Goal: Task Accomplishment & Management: Complete application form

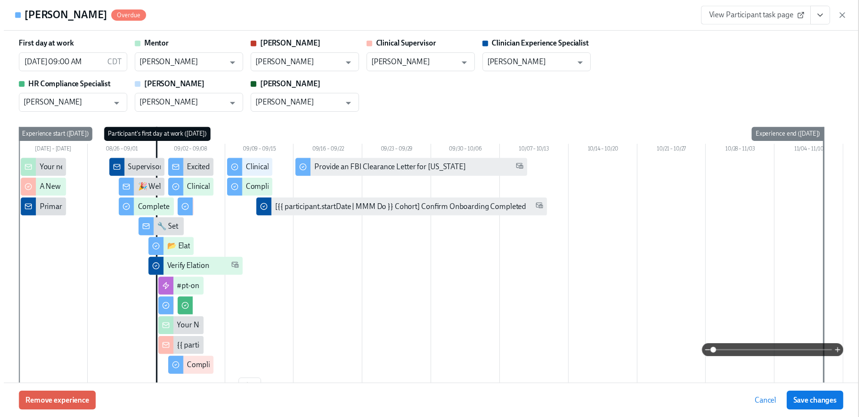
scroll to position [1678, 0]
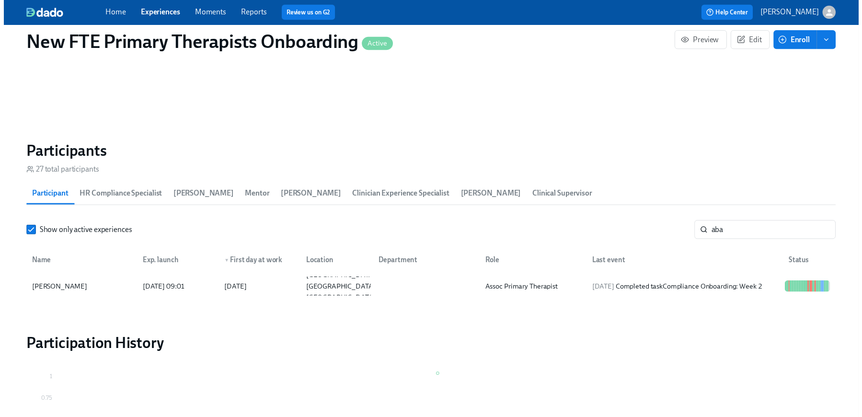
scroll to position [0, 4929]
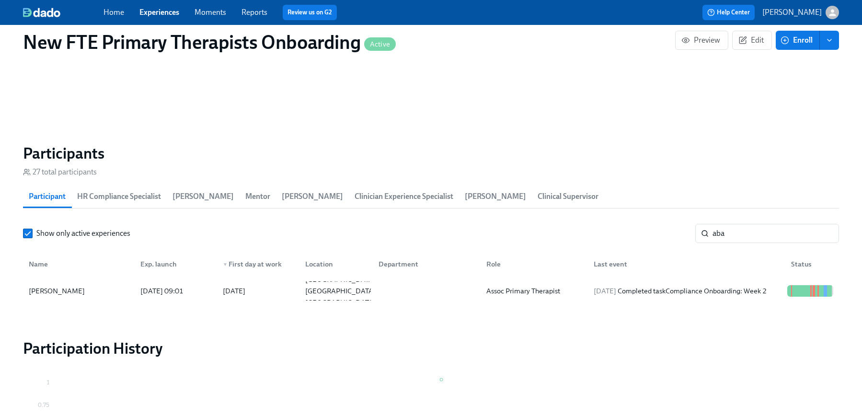
click at [160, 13] on link "Experiences" at bounding box center [159, 12] width 40 height 9
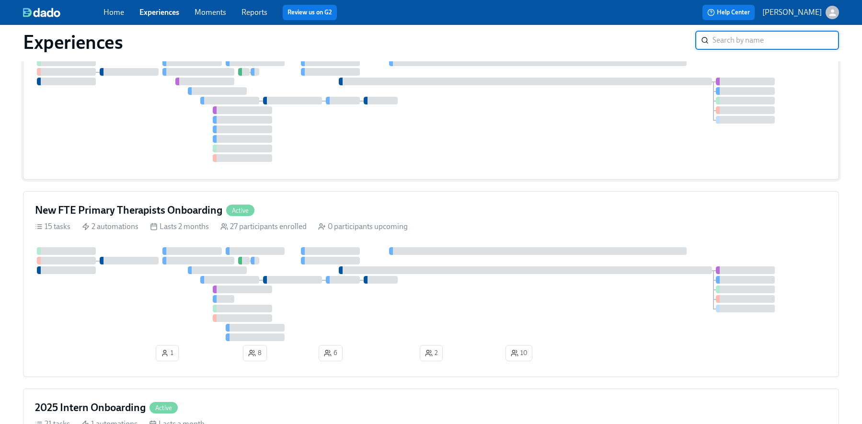
scroll to position [207, 0]
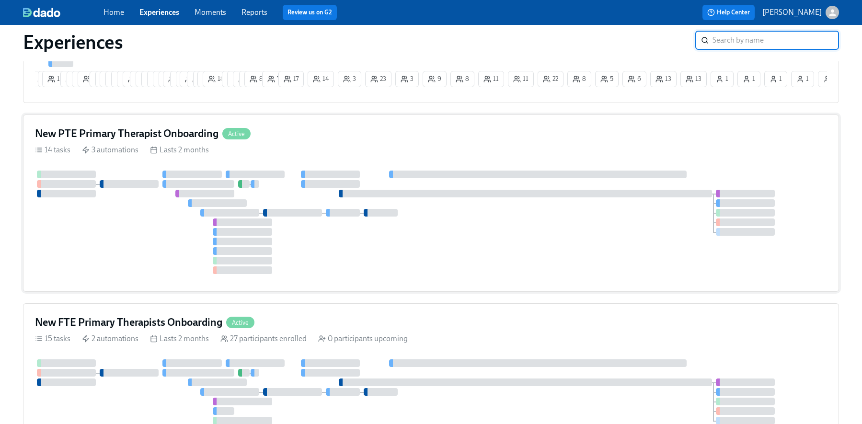
click at [280, 140] on div "New PTE Primary Therapist Onboarding Active" at bounding box center [431, 133] width 792 height 14
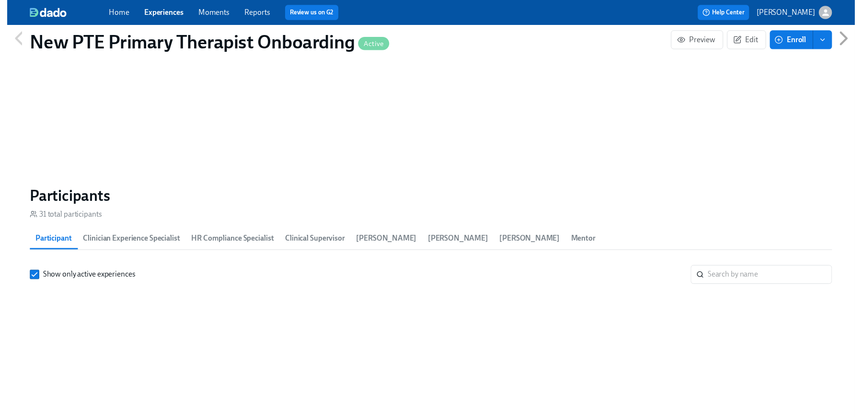
scroll to position [786, 0]
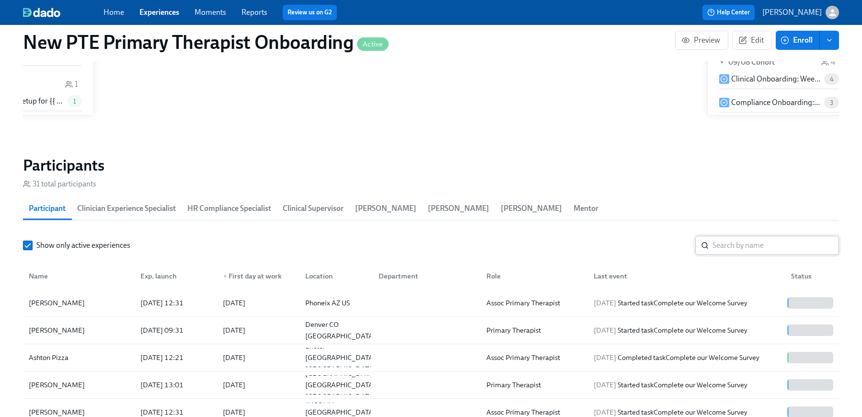
click at [763, 249] on input "search" at bounding box center [775, 245] width 126 height 19
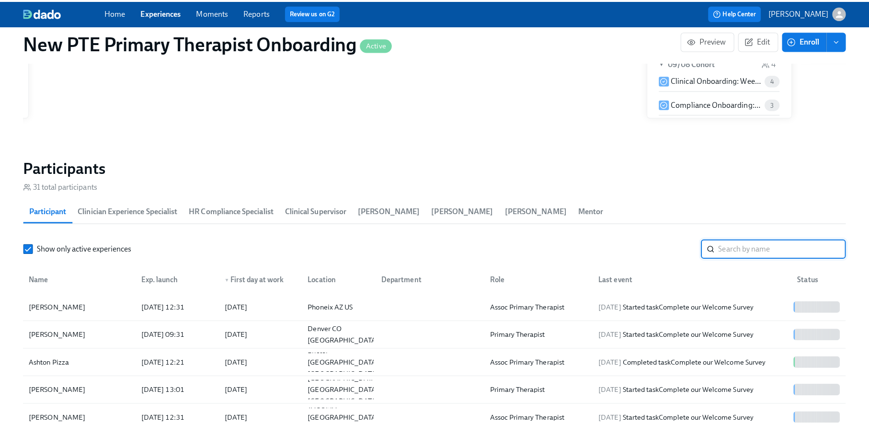
scroll to position [0, 4235]
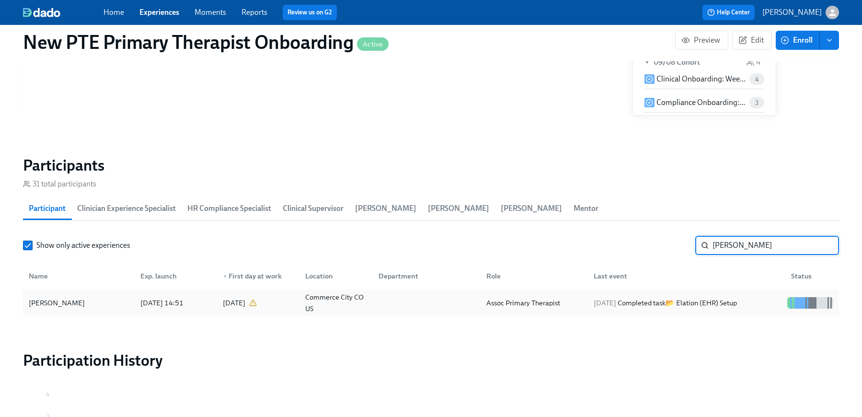
type input "brandon"
click at [76, 300] on div "Brandon Doty" at bounding box center [79, 302] width 108 height 19
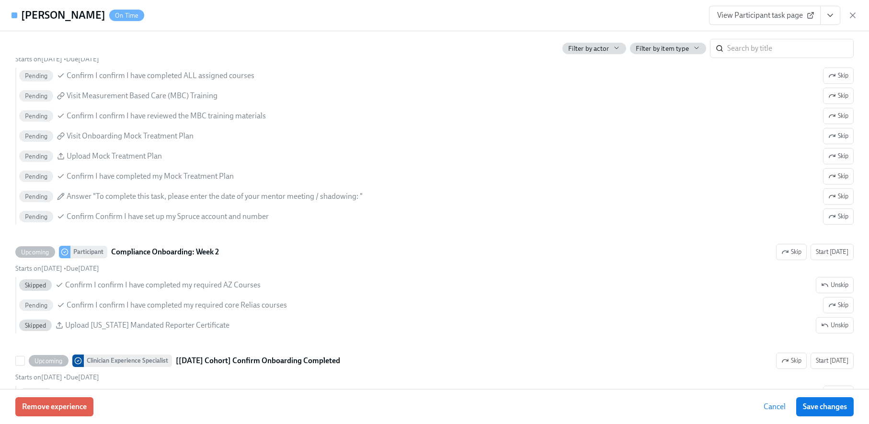
scroll to position [1616, 0]
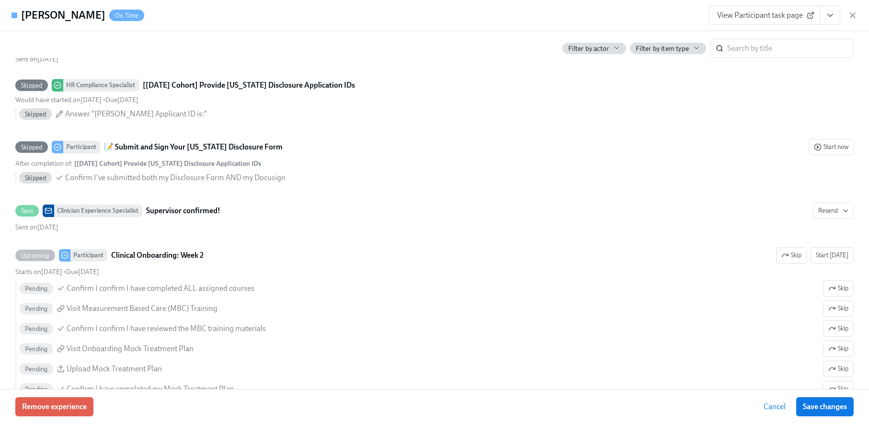
click at [781, 19] on span "View Participant task page" at bounding box center [764, 16] width 95 height 10
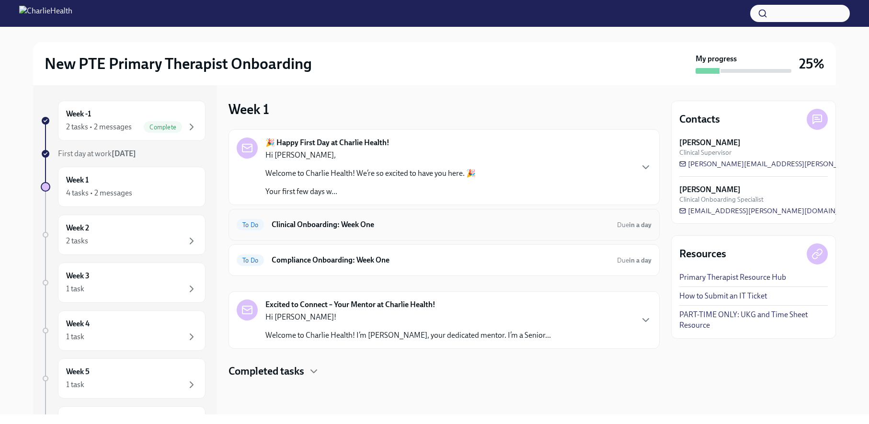
click at [348, 231] on div "To Do Clinical Onboarding: Week One Due in a day" at bounding box center [444, 224] width 415 height 15
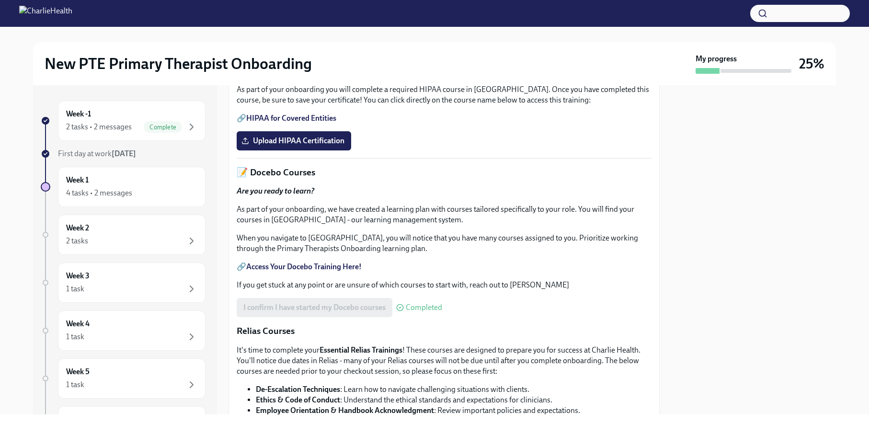
scroll to position [15, 0]
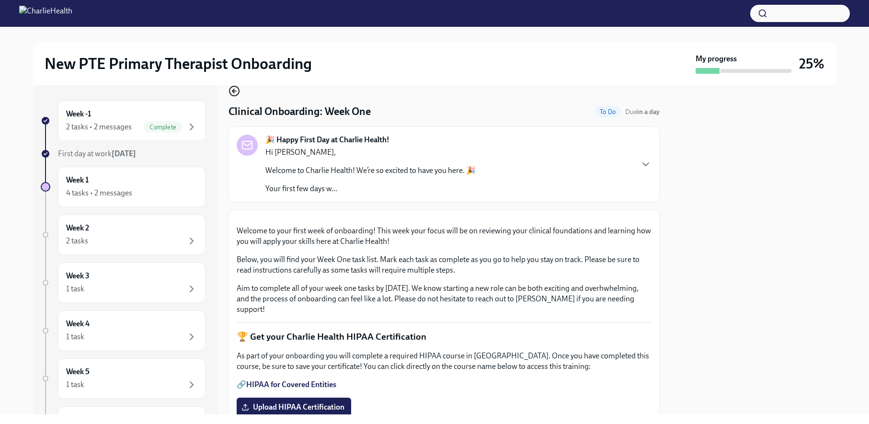
click at [234, 88] on icon "button" at bounding box center [233, 90] width 11 height 11
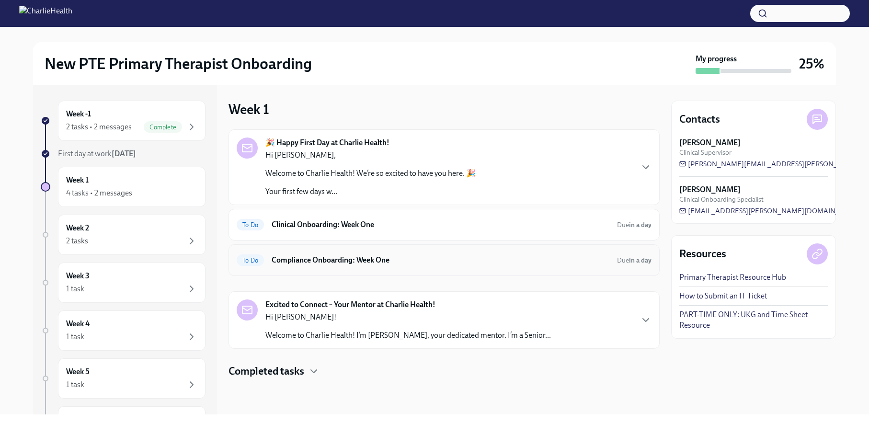
click at [432, 266] on div "To Do Compliance Onboarding: Week One Due in a day" at bounding box center [444, 259] width 415 height 15
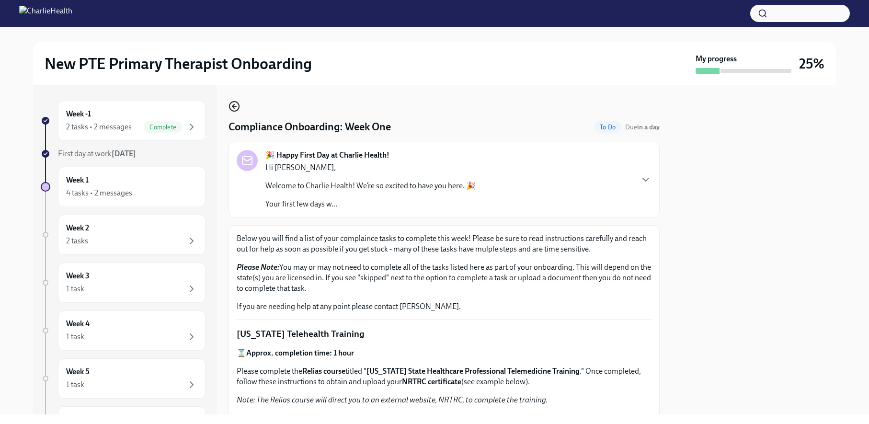
click at [236, 110] on icon "button" at bounding box center [233, 106] width 11 height 11
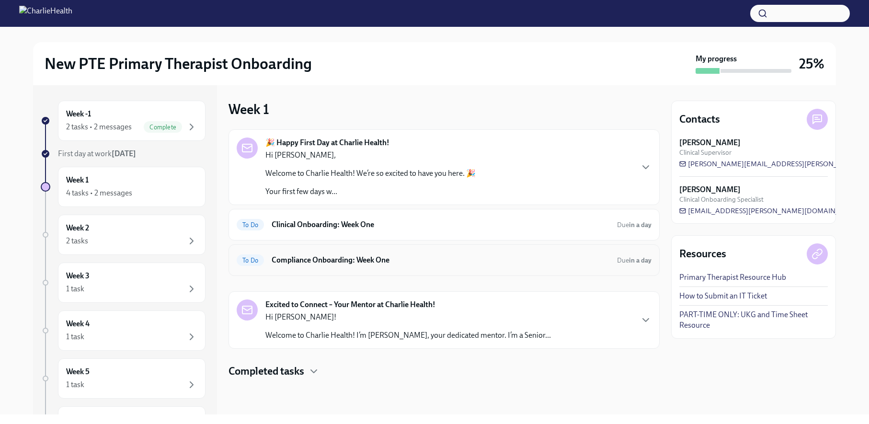
click at [478, 263] on h6 "Compliance Onboarding: Week One" at bounding box center [441, 260] width 338 height 11
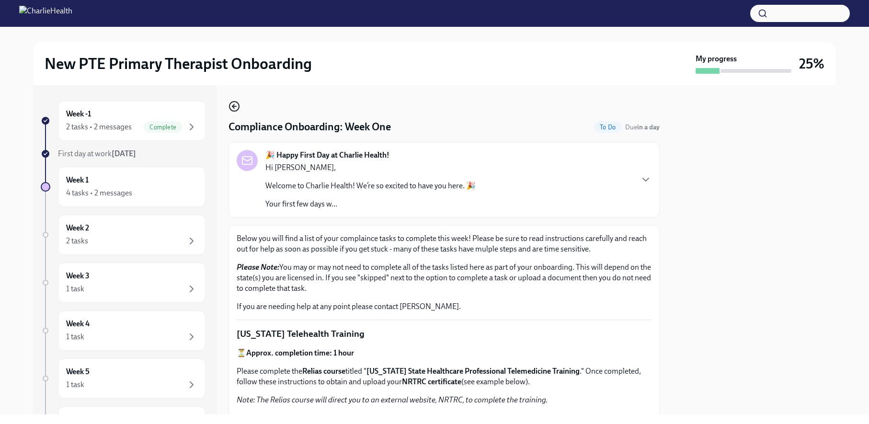
click at [237, 106] on icon "button" at bounding box center [233, 106] width 11 height 11
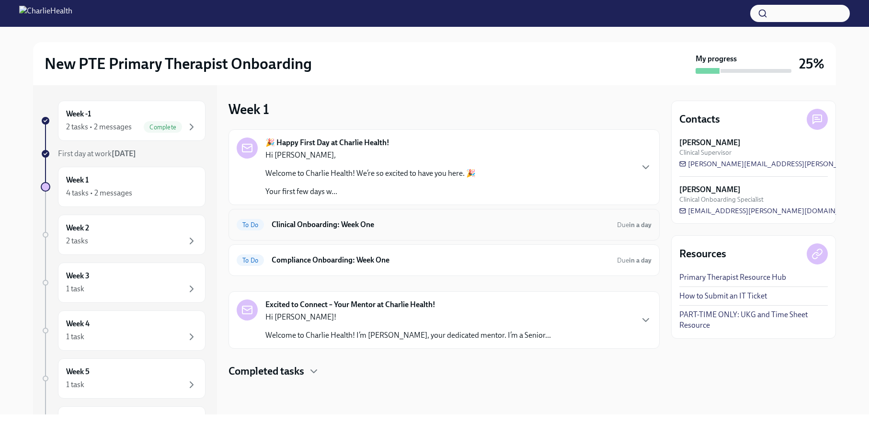
click at [409, 231] on div "To Do Clinical Onboarding: Week One Due in a day" at bounding box center [444, 224] width 415 height 15
